Goal: Check status: Check status

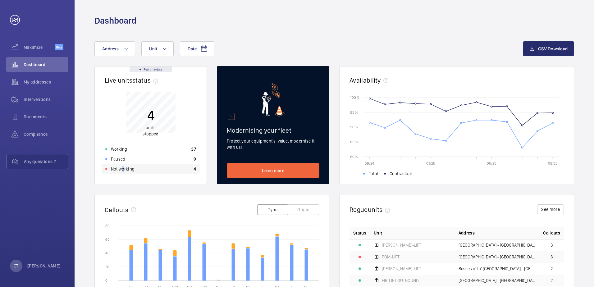
click at [123, 168] on p "Not working" at bounding box center [123, 169] width 24 height 6
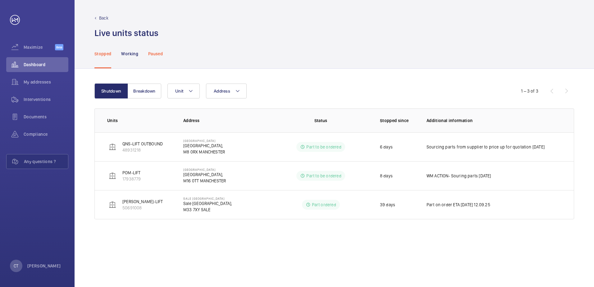
click at [153, 54] on p "Paused" at bounding box center [155, 54] width 15 height 6
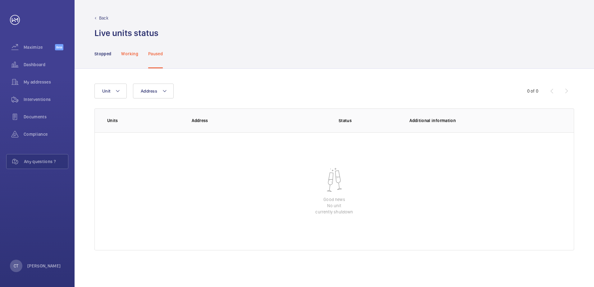
click at [129, 57] on div "Working" at bounding box center [129, 53] width 17 height 29
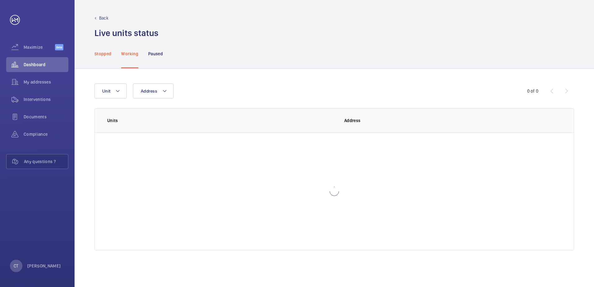
click at [105, 52] on p "Stopped" at bounding box center [102, 54] width 17 height 6
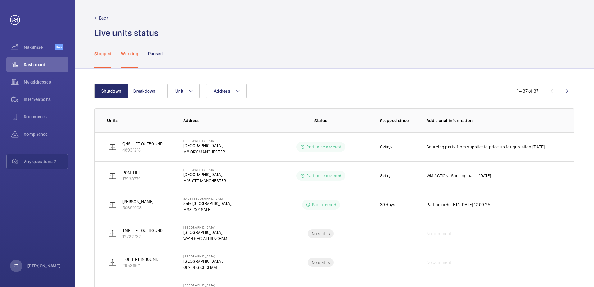
click at [126, 55] on p "Working" at bounding box center [129, 54] width 17 height 6
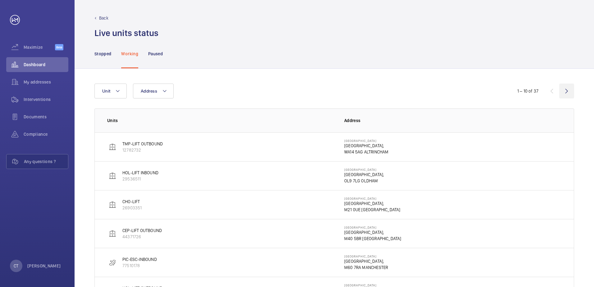
click at [566, 92] on wm-front-icon-button at bounding box center [566, 91] width 15 height 15
click at [565, 89] on wm-front-icon-button at bounding box center [566, 91] width 15 height 15
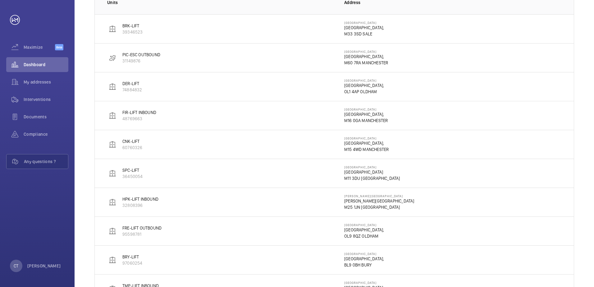
scroll to position [124, 0]
